Goal: Task Accomplishment & Management: Manage account settings

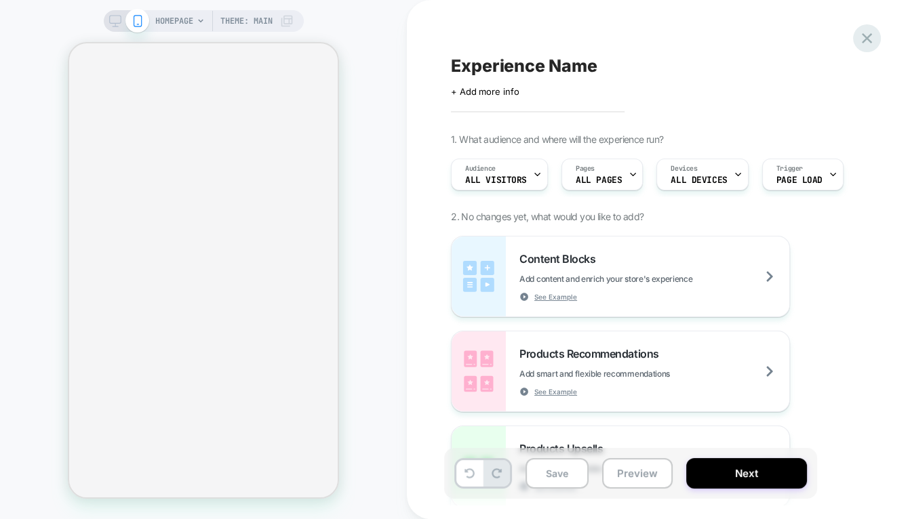
click at [864, 35] on icon at bounding box center [866, 38] width 18 height 18
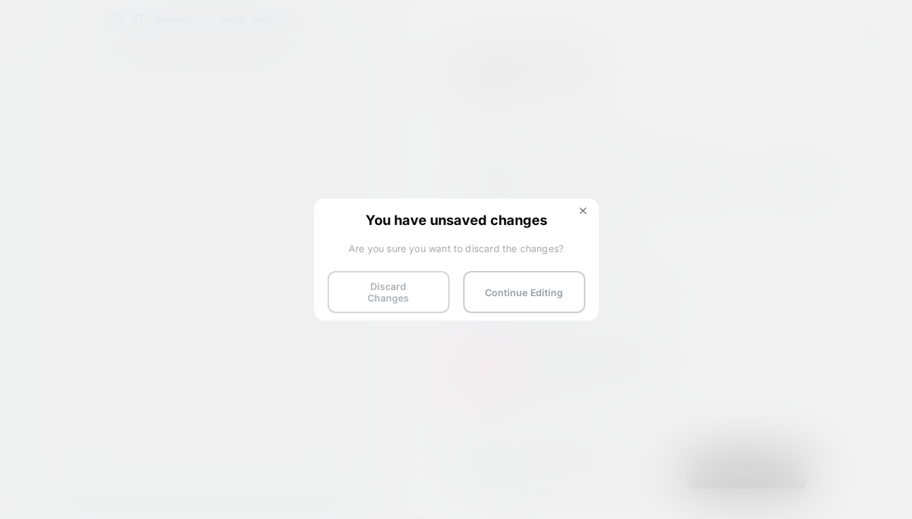
click at [390, 295] on button "Discard Changes" at bounding box center [388, 292] width 122 height 42
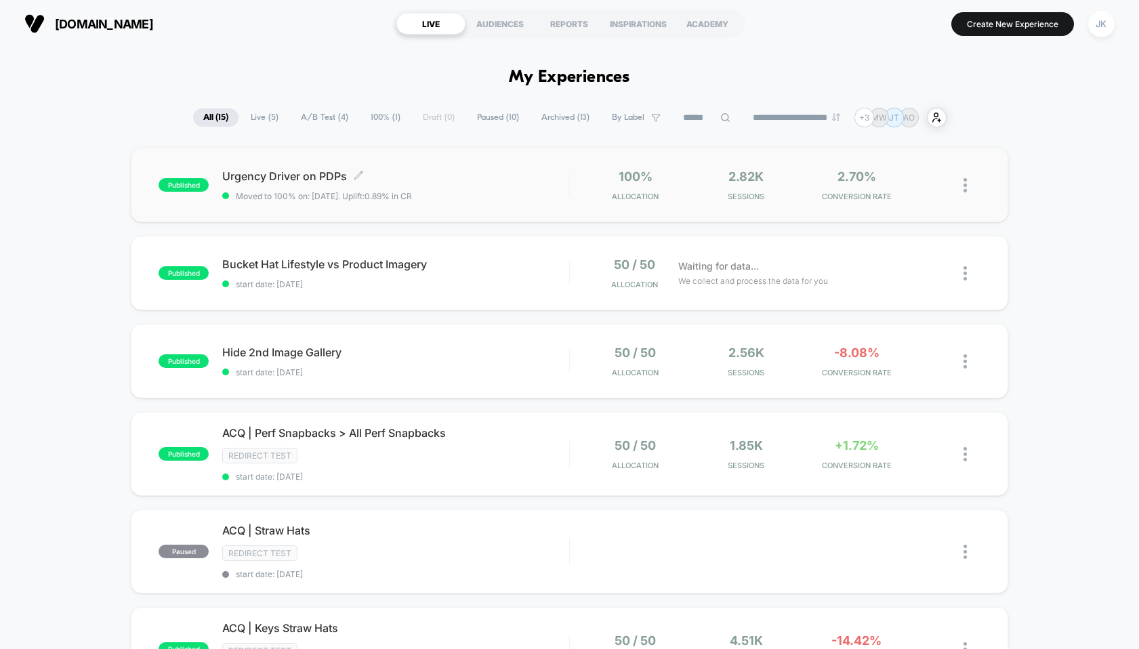
click at [448, 176] on span "Urgency Driver on PDPs Click to edit experience details" at bounding box center [395, 176] width 346 height 14
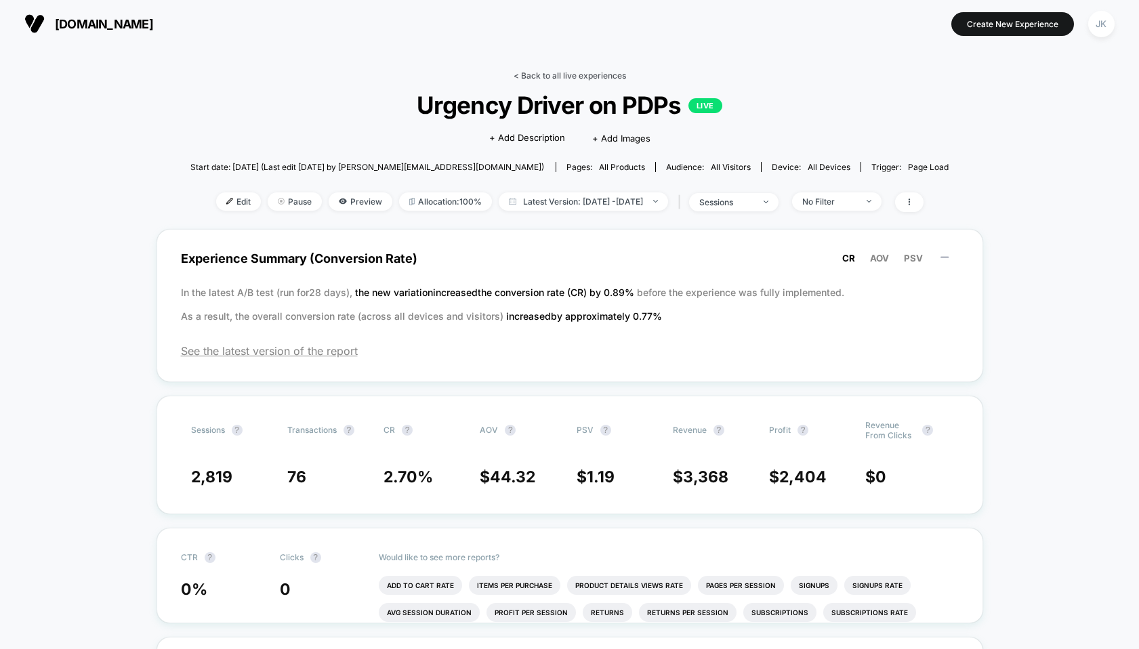
click at [574, 76] on link "< Back to all live experiences" at bounding box center [570, 75] width 112 height 10
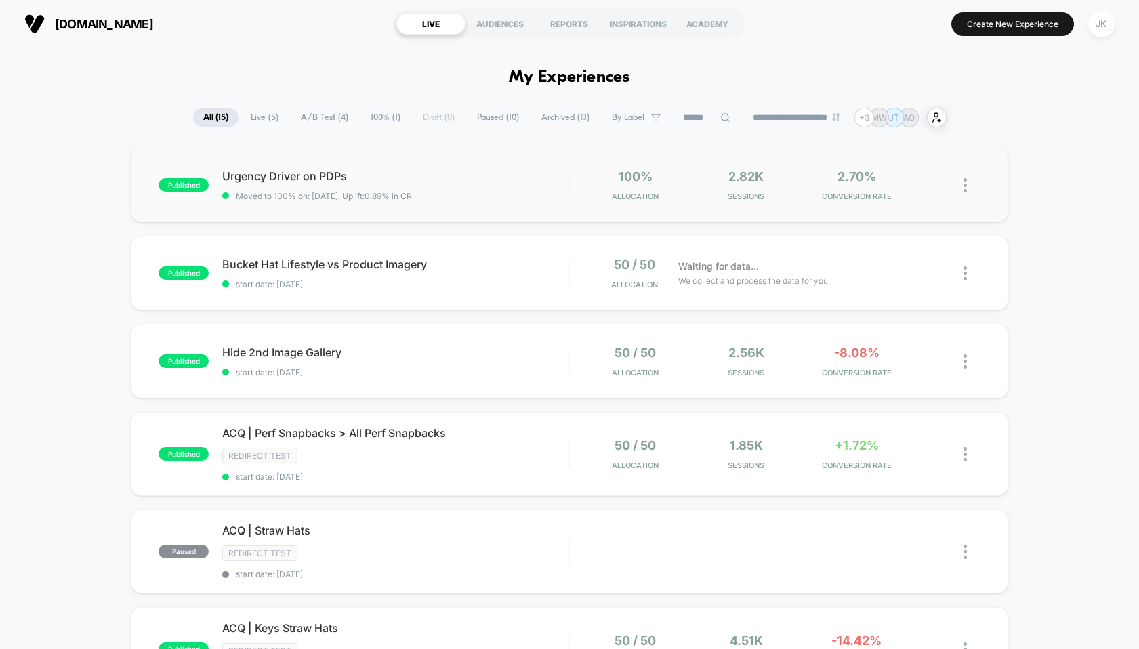
click at [911, 187] on img at bounding box center [965, 185] width 3 height 14
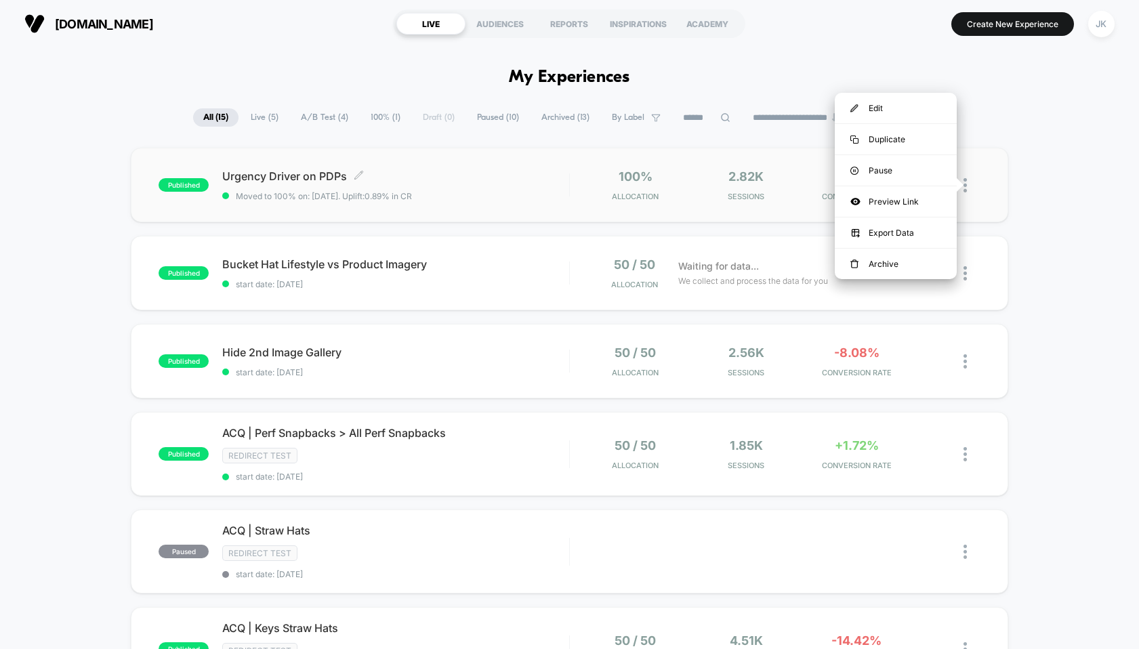
click at [297, 179] on span "Urgency Driver on PDPs Click to edit experience details" at bounding box center [395, 176] width 346 height 14
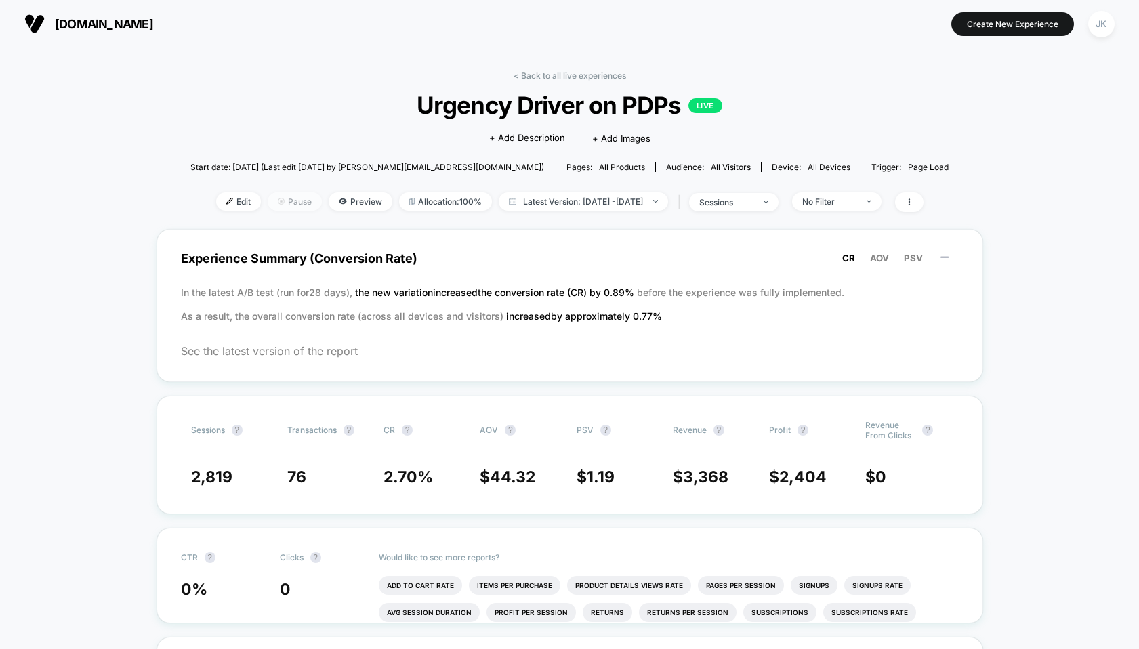
click at [268, 203] on span "Pause" at bounding box center [295, 201] width 54 height 18
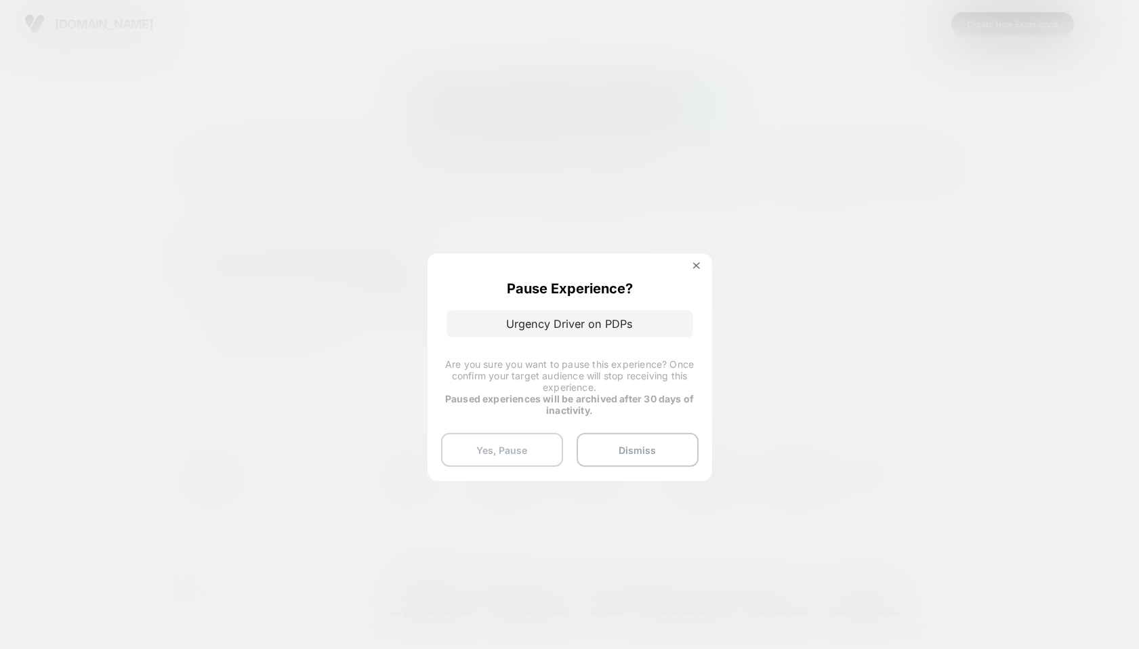
click at [524, 440] on button "Yes, Pause" at bounding box center [502, 450] width 122 height 34
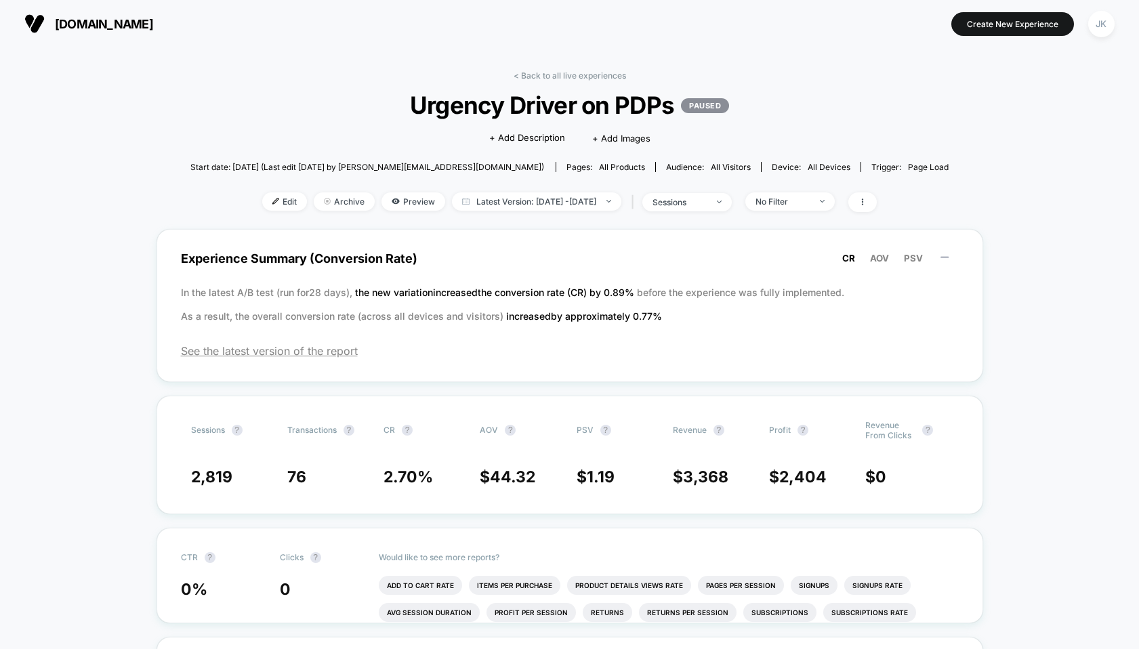
scroll to position [1, 0]
